Goal: Task Accomplishment & Management: Complete application form

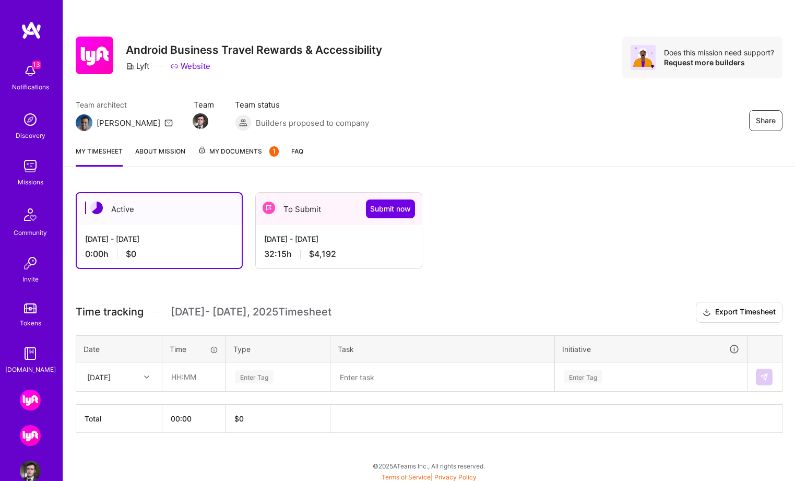
click at [356, 247] on div "[DATE] - [DATE] 32:15 h $4,192" at bounding box center [339, 246] width 166 height 43
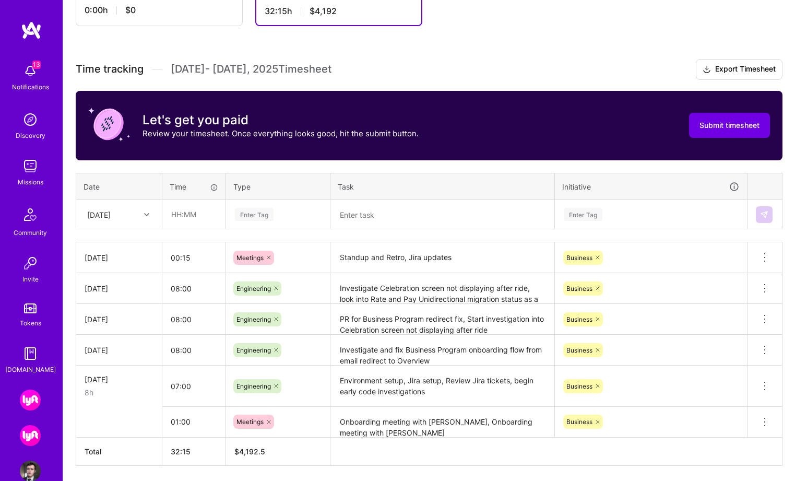
scroll to position [237, 0]
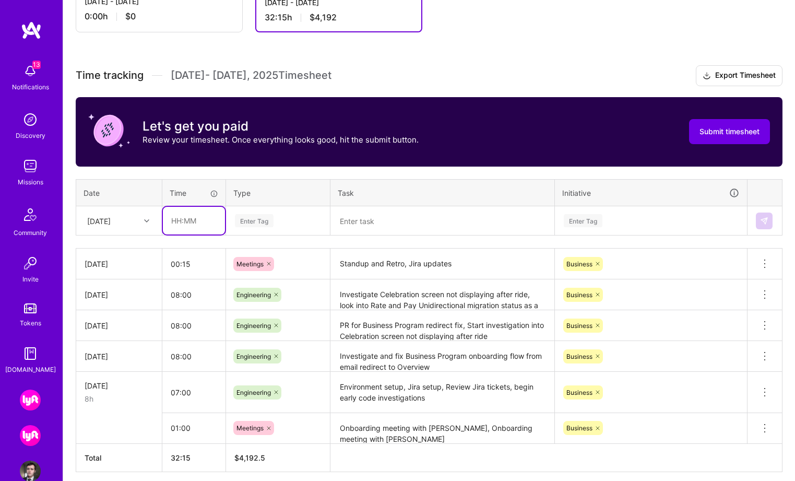
click at [198, 227] on input "text" at bounding box center [194, 221] width 62 height 28
type input "07:45"
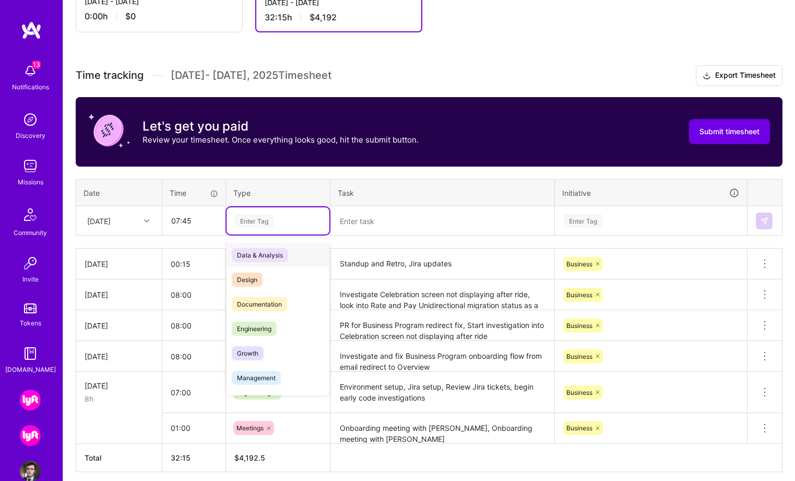
click at [268, 220] on div "Enter Tag" at bounding box center [254, 220] width 39 height 16
paste input "Investigate Celebration screen not displaying after a ride, investigate adding …"
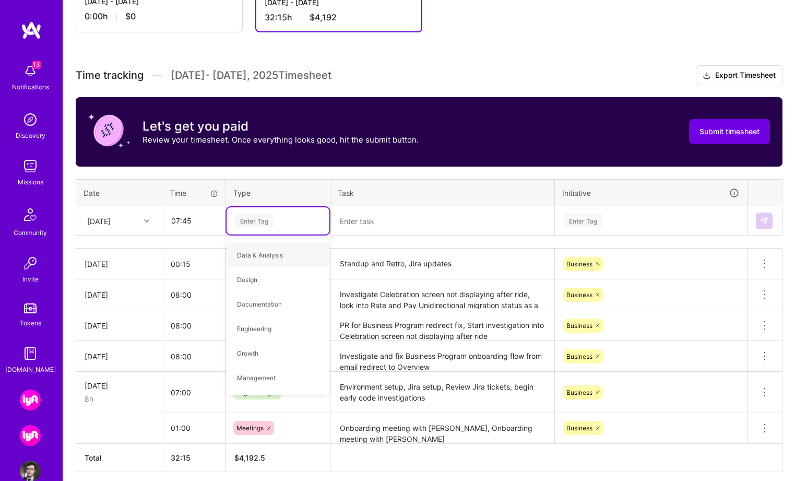
type input "Investigate Celebration screen not displaying after a ride, investigate adding …"
drag, startPoint x: 572, startPoint y: 218, endPoint x: 322, endPoint y: 201, distance: 250.2
click at [322, 201] on table "Date Time Type Task Initiative [DATE] 07:45 Select is focused ,type to refine l…" at bounding box center [429, 207] width 707 height 57
type input "Eng"
click at [297, 249] on div "Engineering" at bounding box center [278, 255] width 103 height 25
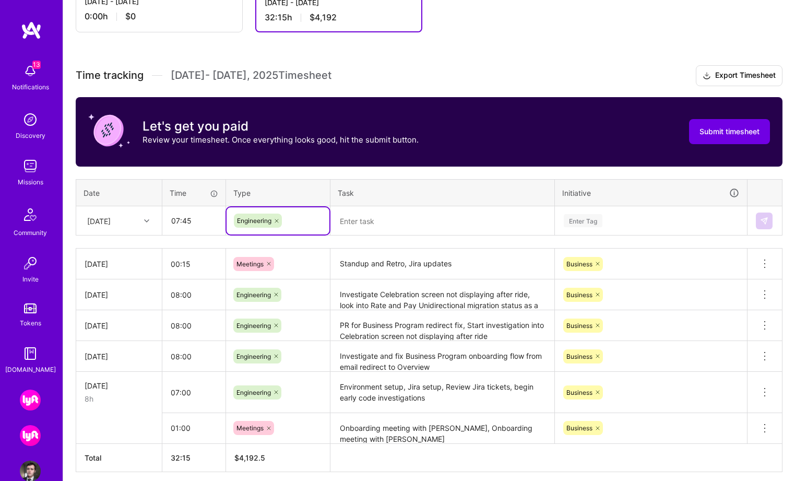
click at [374, 218] on textarea at bounding box center [443, 220] width 222 height 27
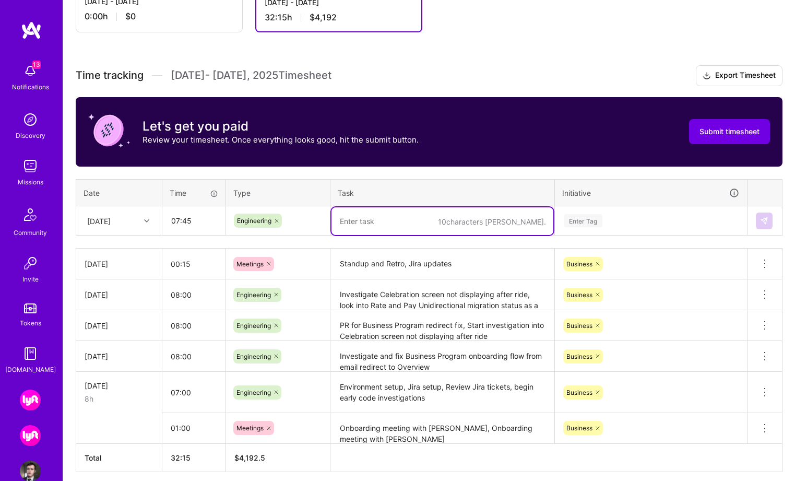
paste textarea "Investigate Celebration screen not displaying after a ride, investigate adding …"
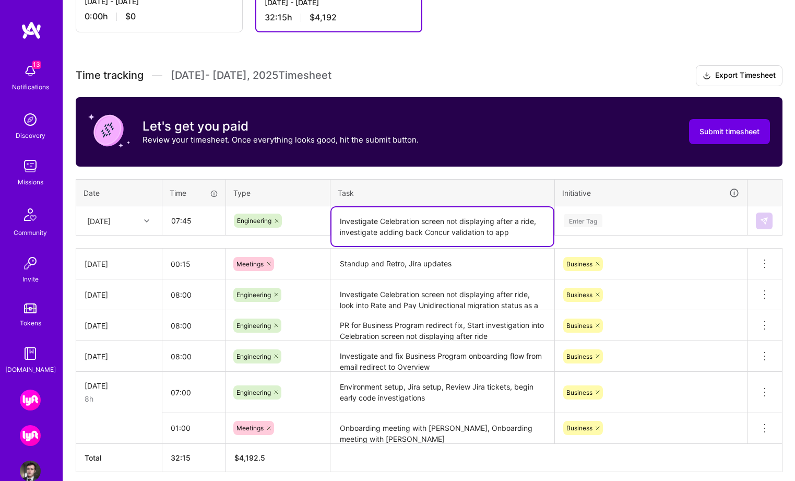
type textarea "Investigate Celebration screen not displaying after a ride, investigate adding …"
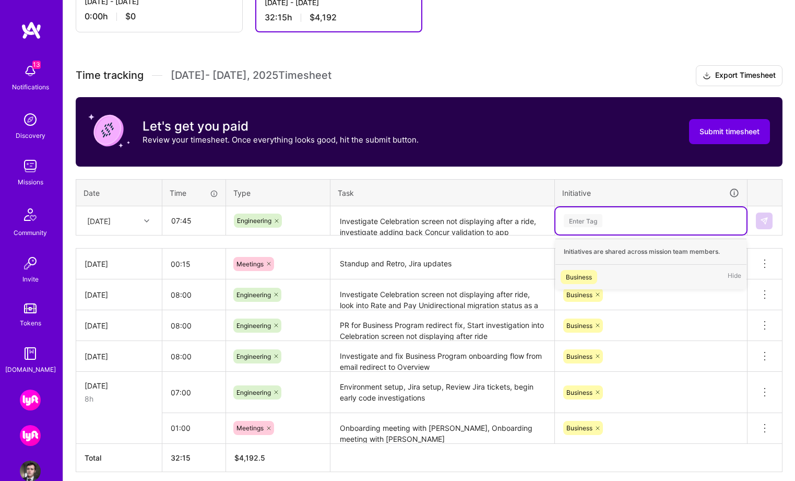
click at [596, 218] on div "Enter Tag" at bounding box center [583, 220] width 39 height 16
click at [590, 276] on div "Business" at bounding box center [579, 276] width 26 height 11
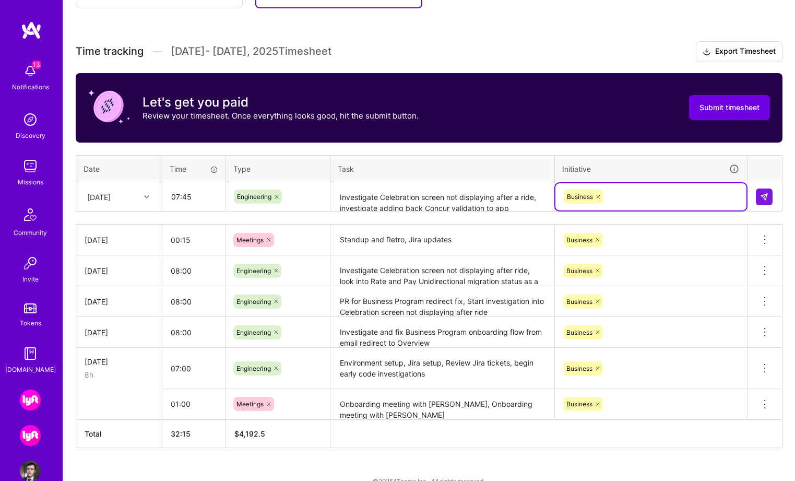
scroll to position [264, 0]
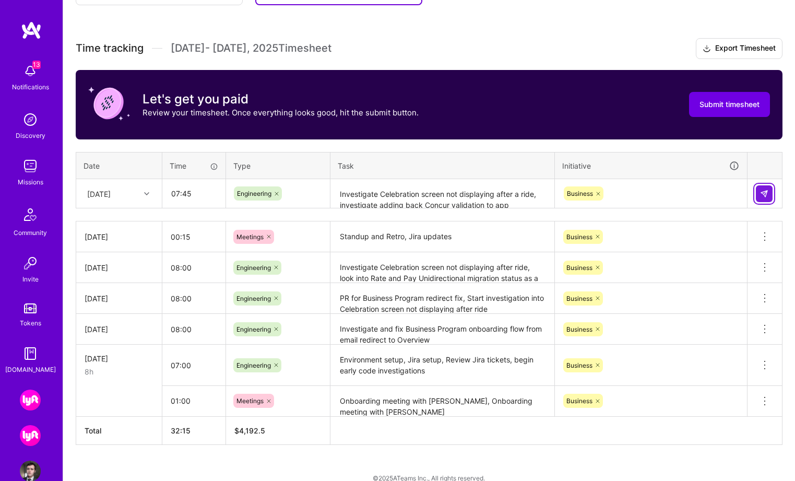
click at [763, 190] on img at bounding box center [764, 194] width 8 height 8
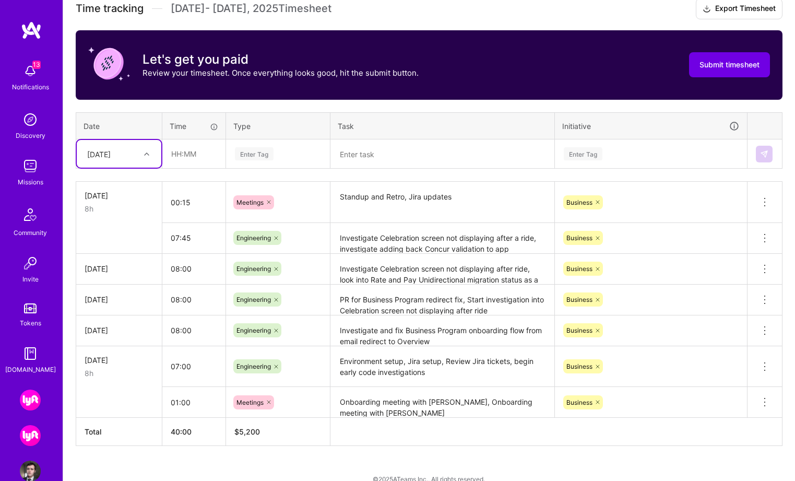
scroll to position [320, 0]
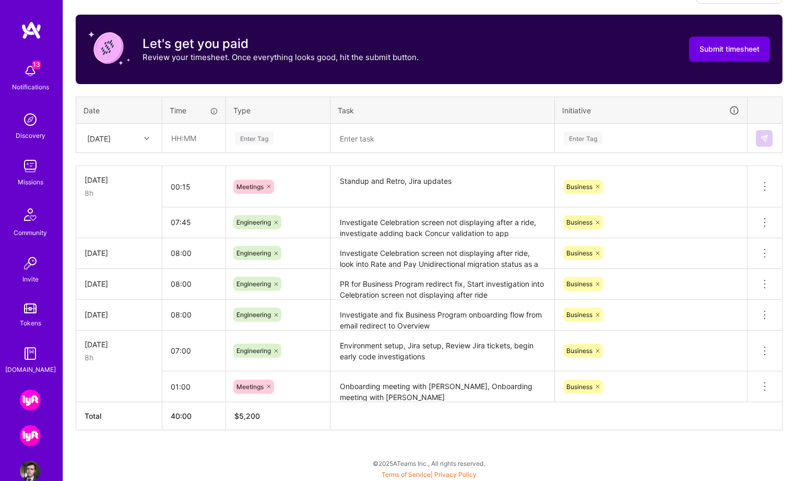
click at [250, 455] on div "Active [DATE] - [DATE] 0:00 h $0 To Submit Submit now [DATE] - [DATE] 40:00 h $…" at bounding box center [429, 170] width 732 height 621
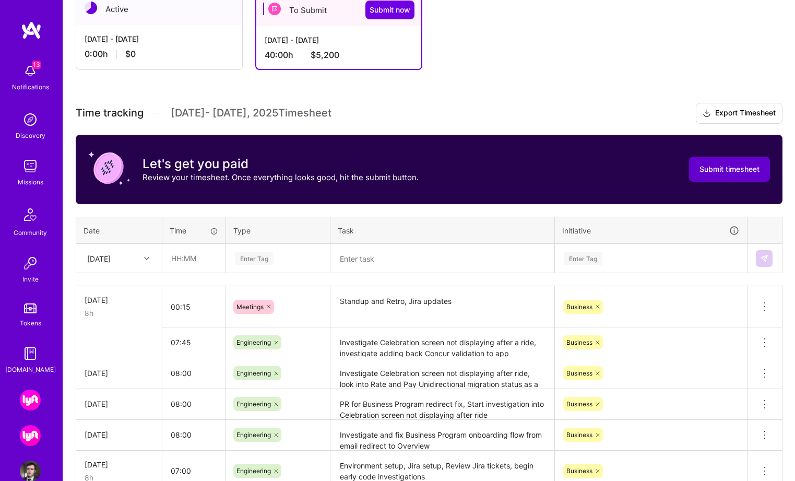
scroll to position [181, 0]
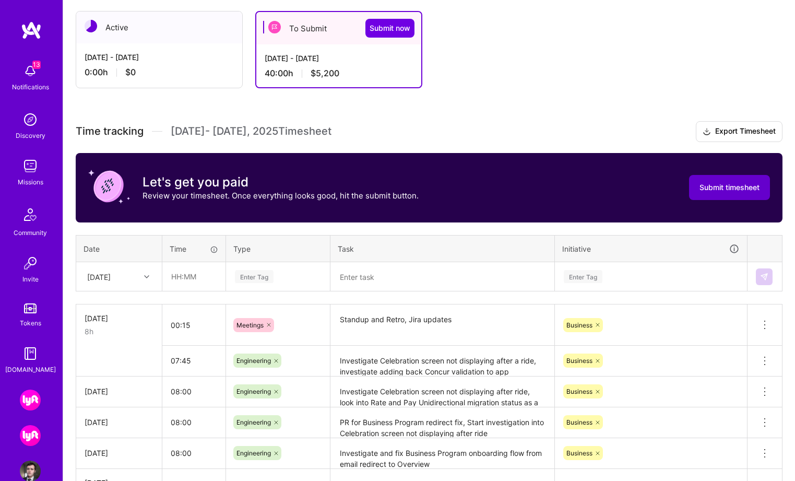
click at [742, 190] on span "Submit timesheet" at bounding box center [730, 187] width 60 height 10
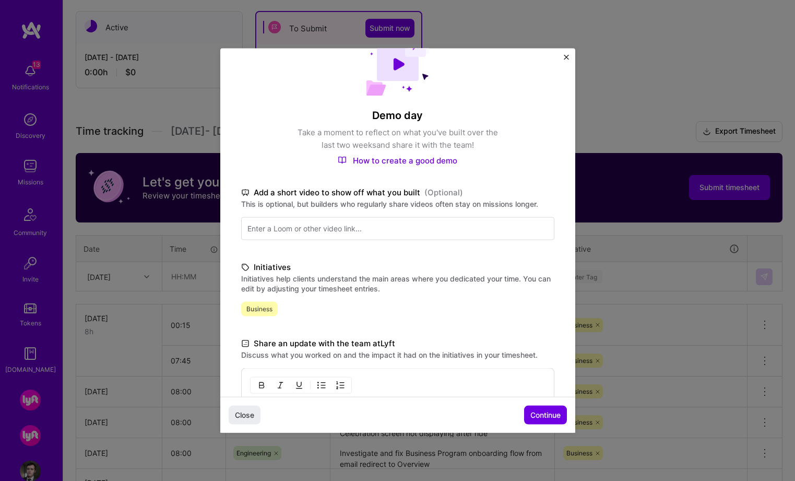
scroll to position [34, 0]
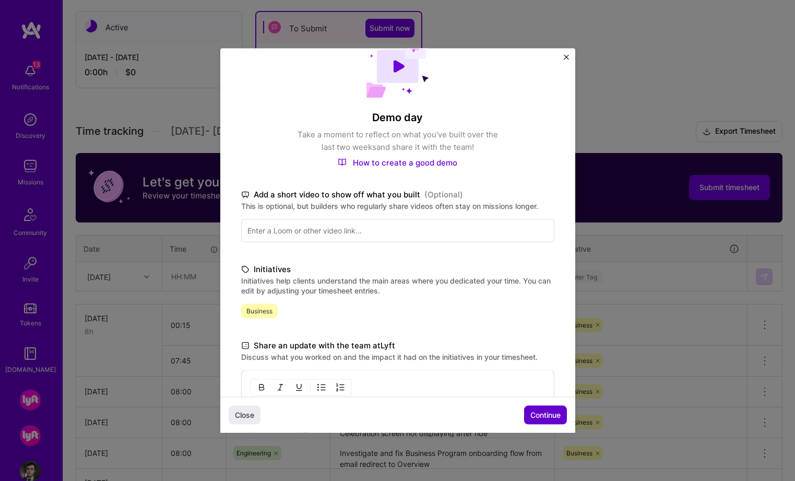
click at [548, 416] on span "Continue" at bounding box center [545, 415] width 30 height 10
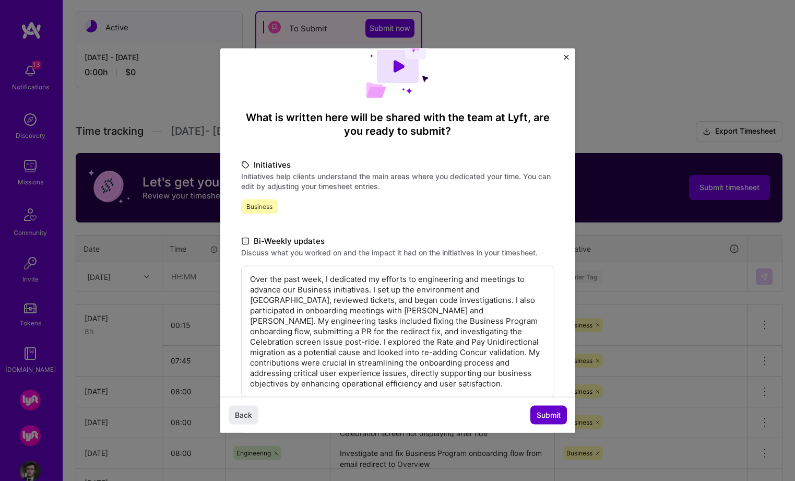
click at [549, 414] on span "Submit" at bounding box center [549, 415] width 24 height 10
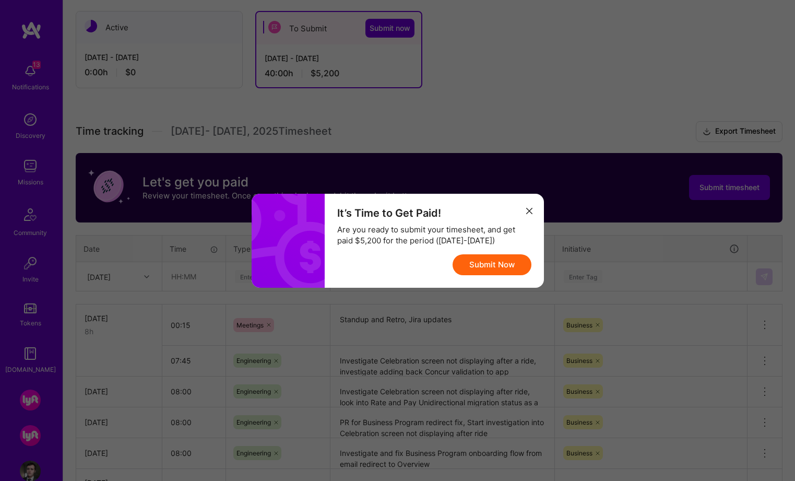
click at [483, 266] on button "Submit Now" at bounding box center [492, 264] width 79 height 21
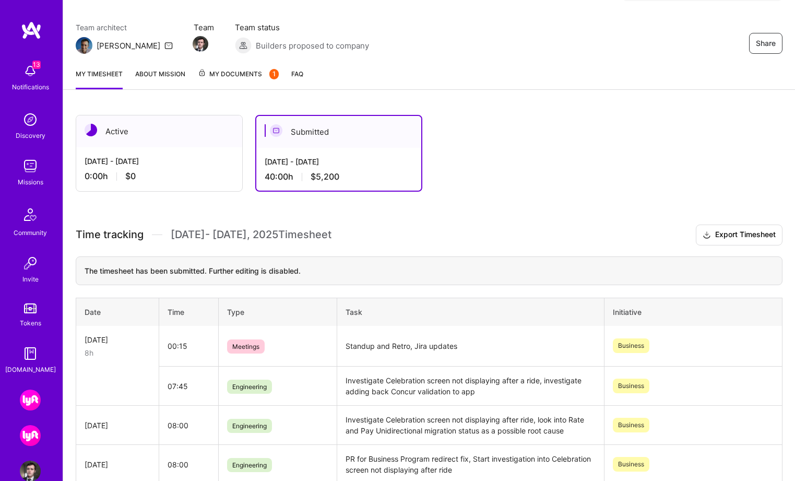
scroll to position [0, 0]
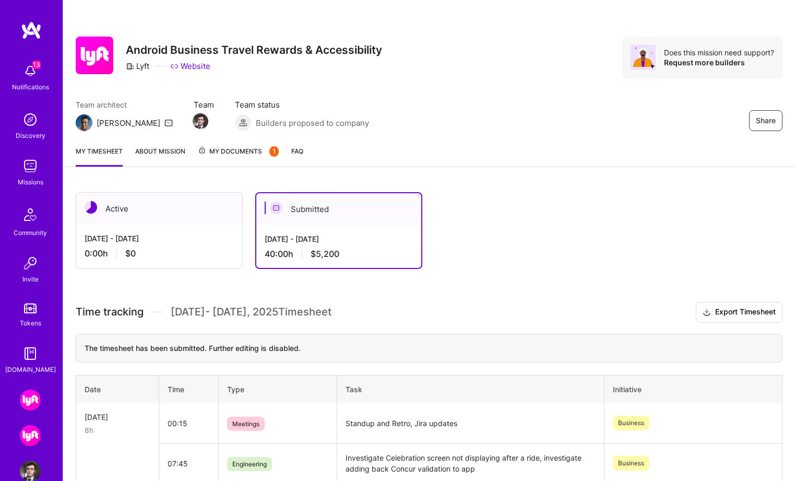
click at [32, 403] on img at bounding box center [30, 399] width 21 height 21
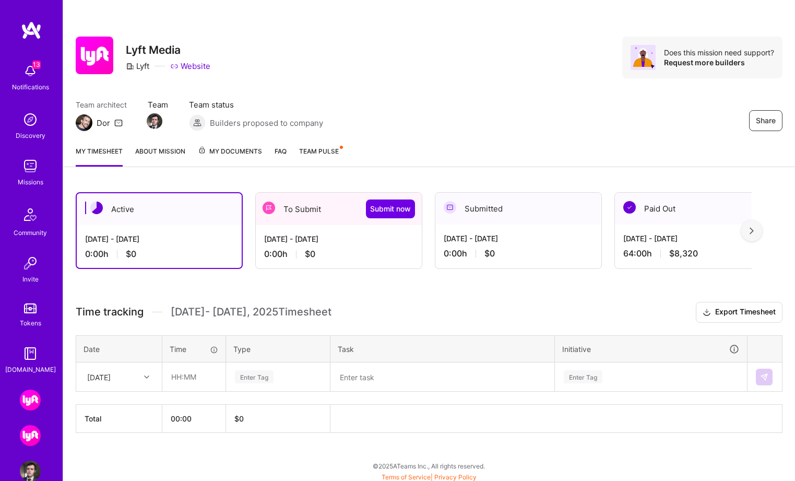
click at [34, 439] on img at bounding box center [30, 435] width 21 height 21
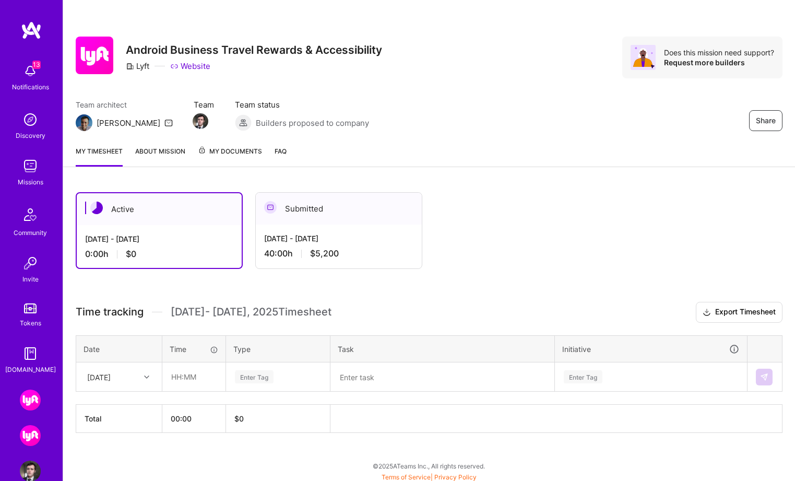
click at [34, 404] on img at bounding box center [30, 399] width 21 height 21
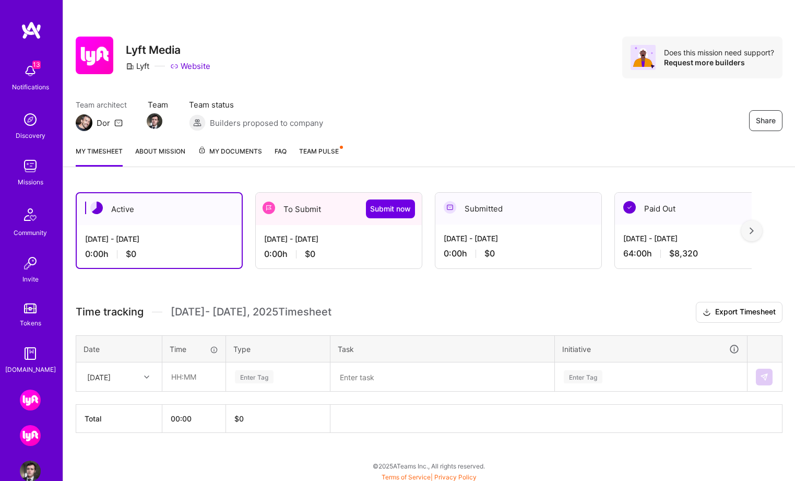
click at [31, 443] on img at bounding box center [30, 435] width 21 height 21
